Goal: Navigation & Orientation: Find specific page/section

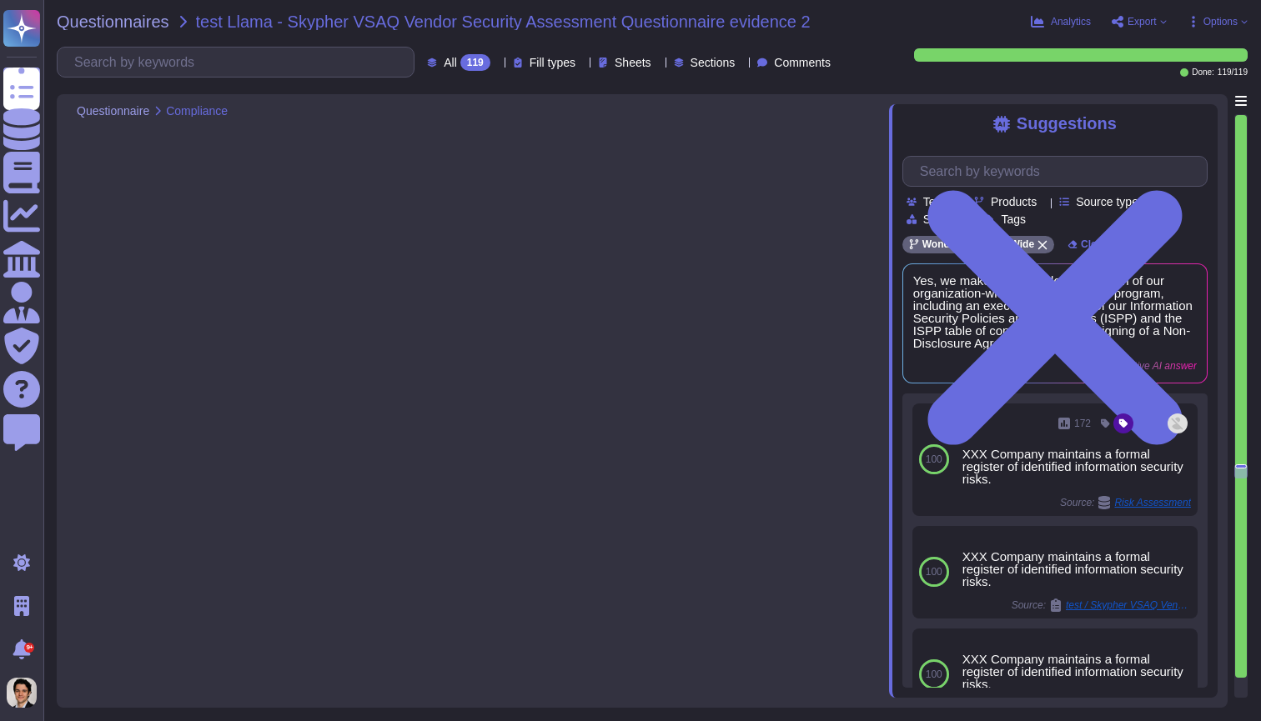
type textarea "Yes, the likelihood and impact associated with inherent and residual risk are d…"
type textarea "Yes, we have a documented, organization-wide risk management program in place."
type textarea "Yes, we make available documentation of our organization-wide risk management p…"
type textarea "Yes, employees and business partners are adequately informed of their obligatio…"
type textarea "Yes, we have asset return procedures that outline how assets should be returned…"
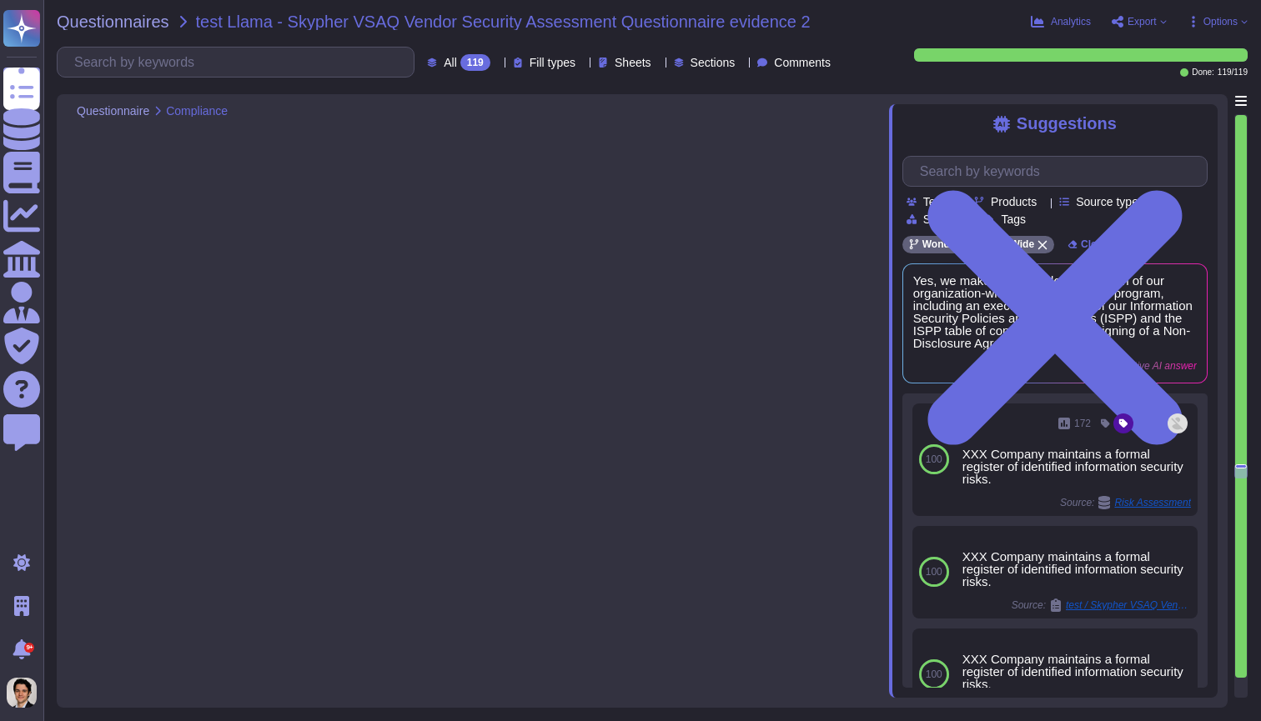
type textarea "Yes, all employment candidates, contractors, and involved third parties are sub…"
type textarea "Yes, our employment agreements incorporate provisions and terms that adhere to …"
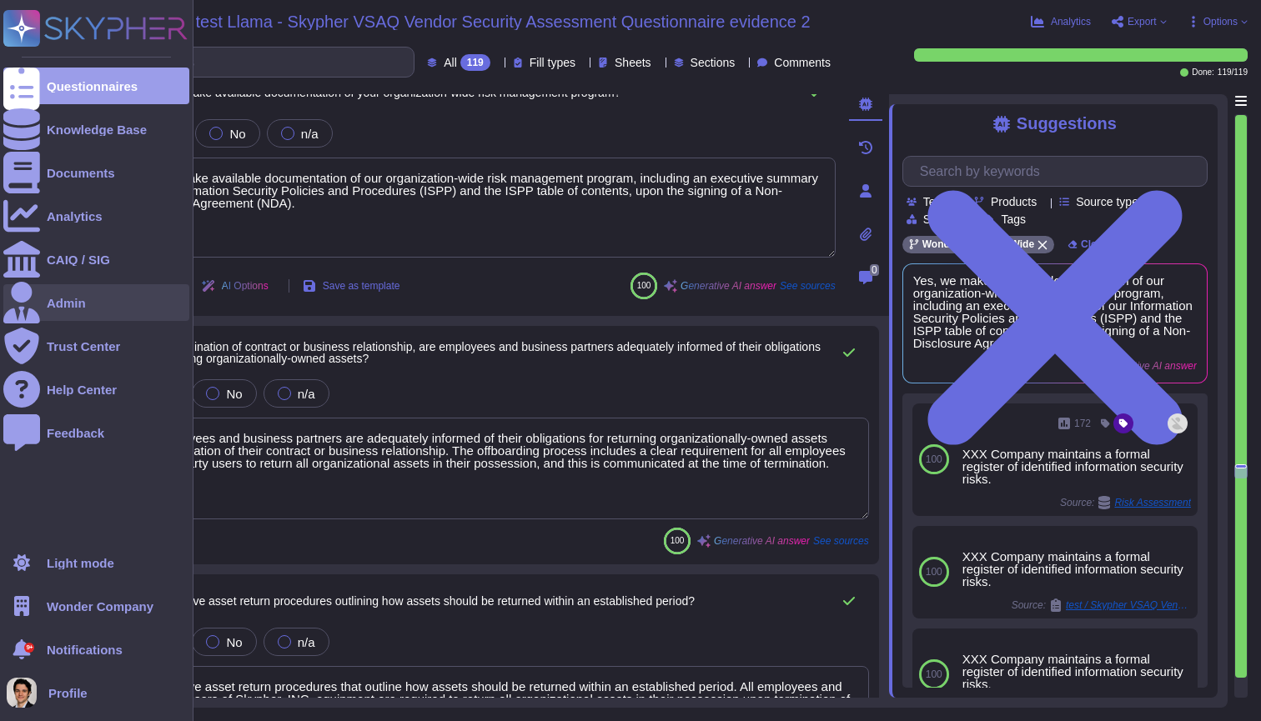
click at [81, 302] on div "Admin" at bounding box center [66, 303] width 39 height 13
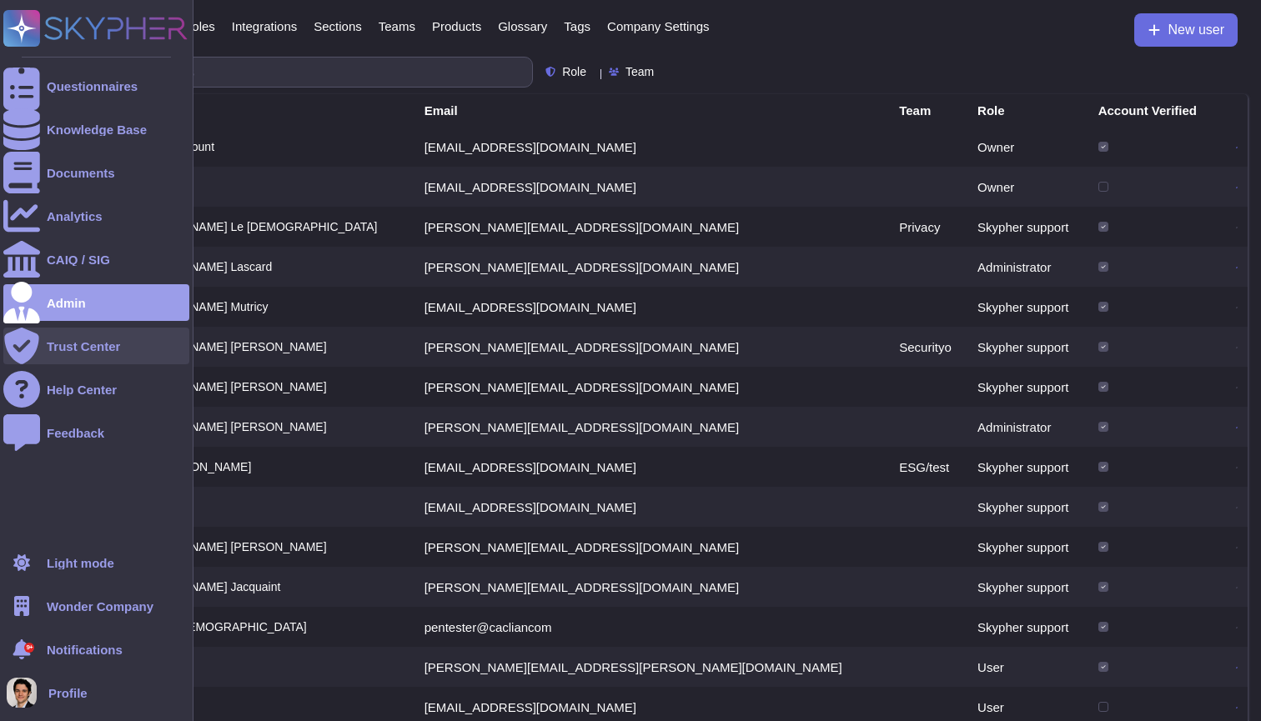
click at [95, 345] on div "Trust Center" at bounding box center [83, 346] width 73 height 13
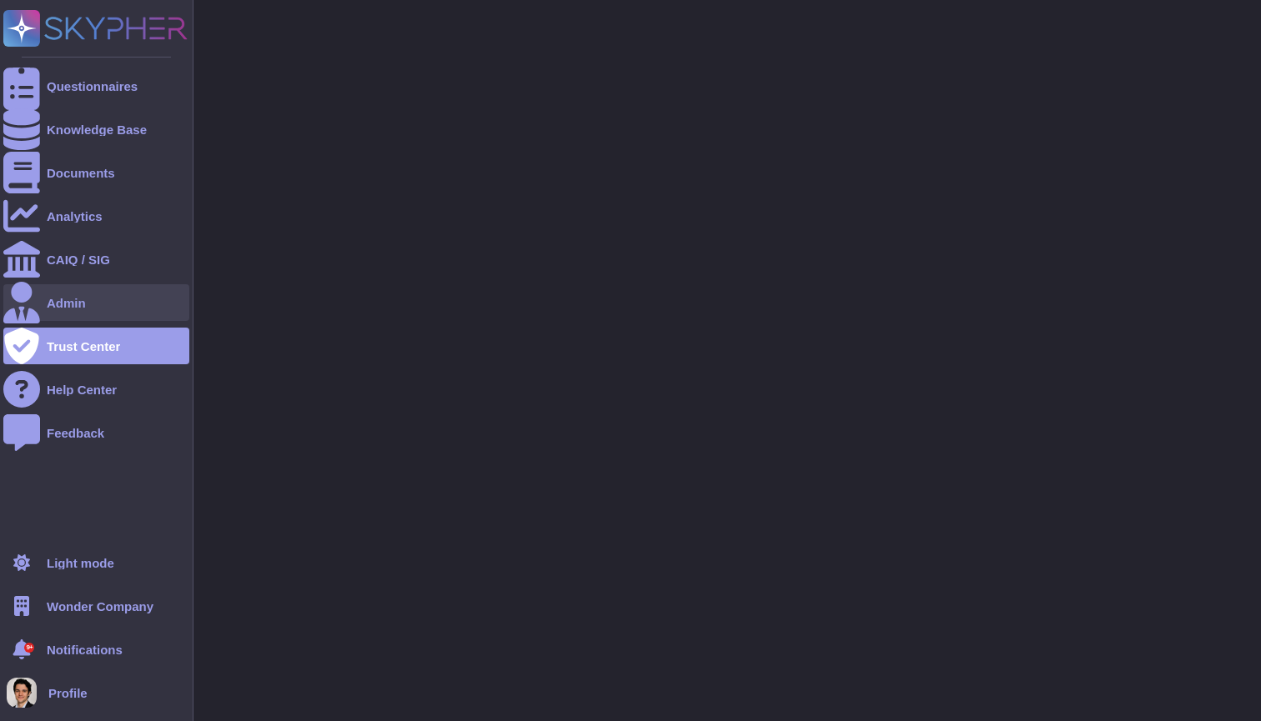
click at [35, 298] on div at bounding box center [21, 302] width 37 height 37
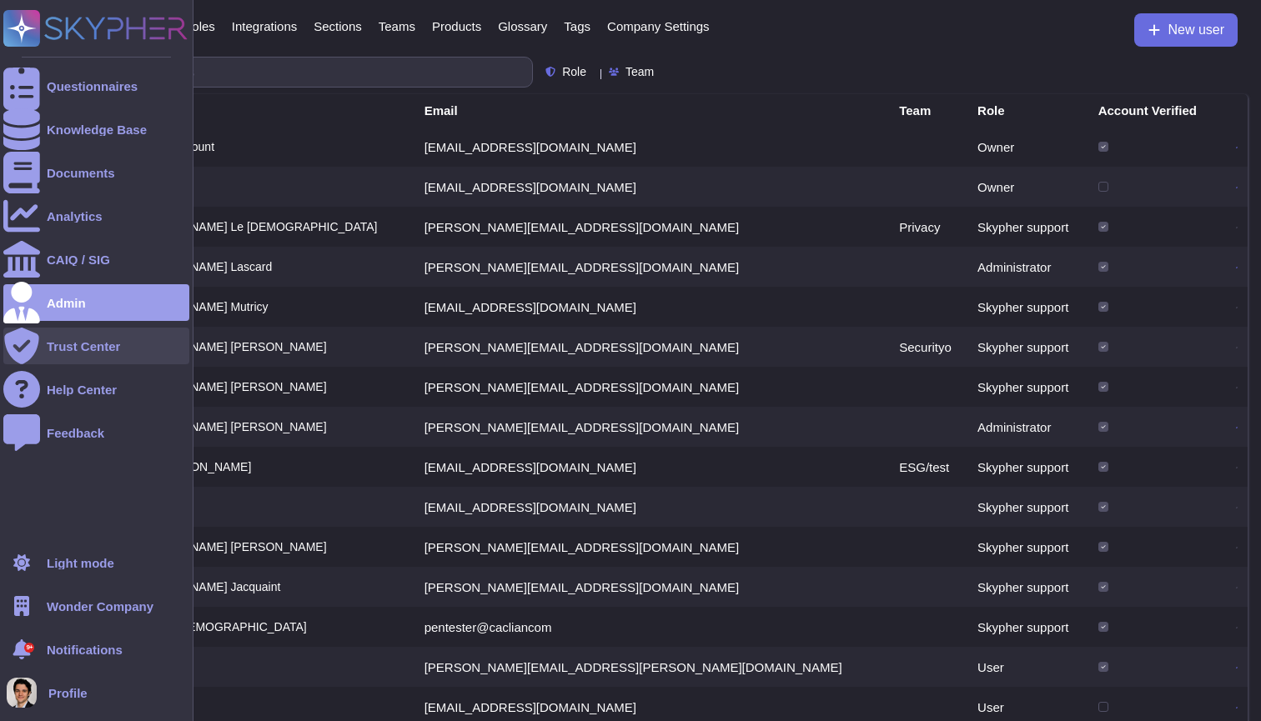
click at [66, 353] on div "Trust Center" at bounding box center [96, 346] width 186 height 37
